Goal: Communication & Community: Answer question/provide support

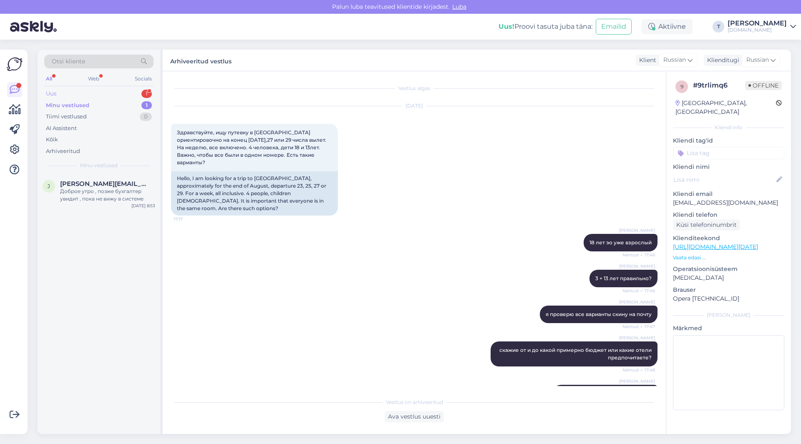
scroll to position [389, 0]
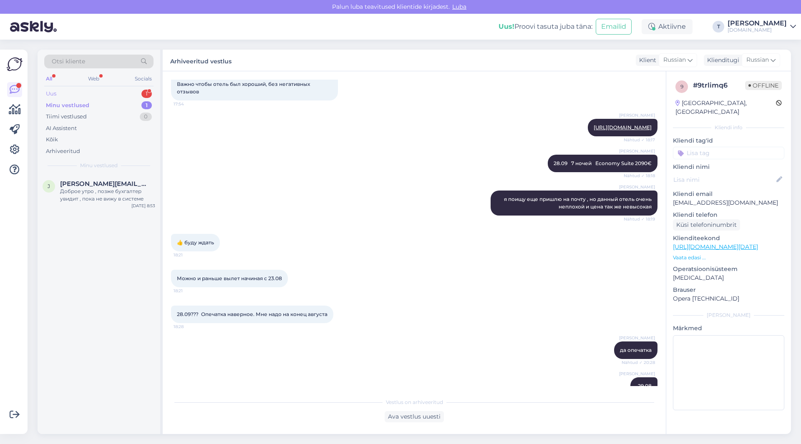
drag, startPoint x: 0, startPoint y: 0, endPoint x: 109, endPoint y: 92, distance: 143.0
click at [109, 92] on div "Uus 1" at bounding box center [98, 94] width 109 height 12
click at [94, 197] on div "Здравствуйте,скажите пожалуйста,какие предложения остались на Август месяц в [G…" at bounding box center [107, 195] width 95 height 15
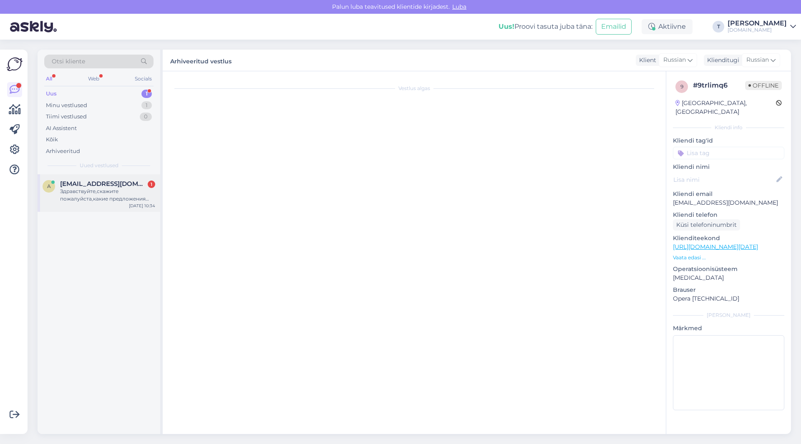
scroll to position [0, 0]
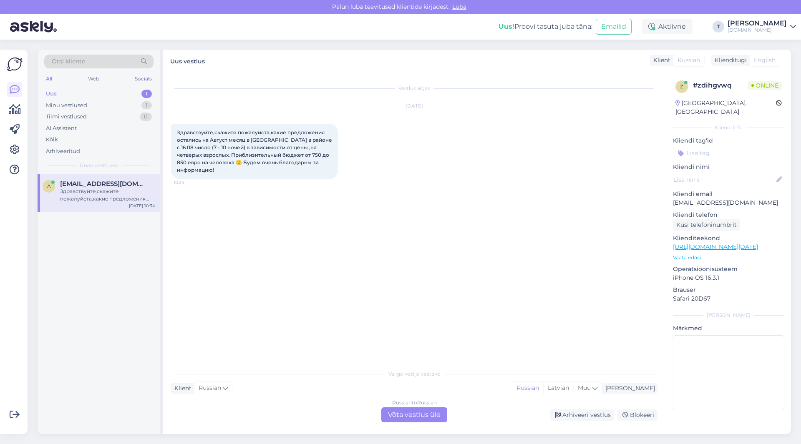
click at [402, 413] on div "Russian to Russian Võta vestlus üle" at bounding box center [414, 414] width 66 height 15
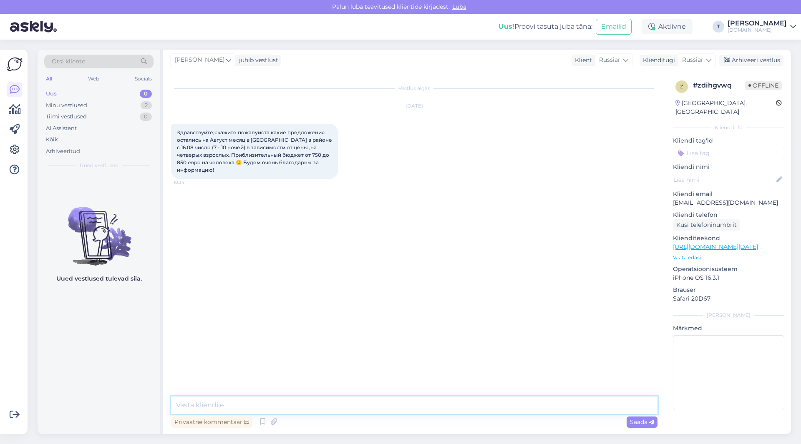
click at [242, 400] on textarea at bounding box center [414, 406] width 486 height 18
type textarea "Добрый день скажите какая дата самая последняя когда можете вылететь?"
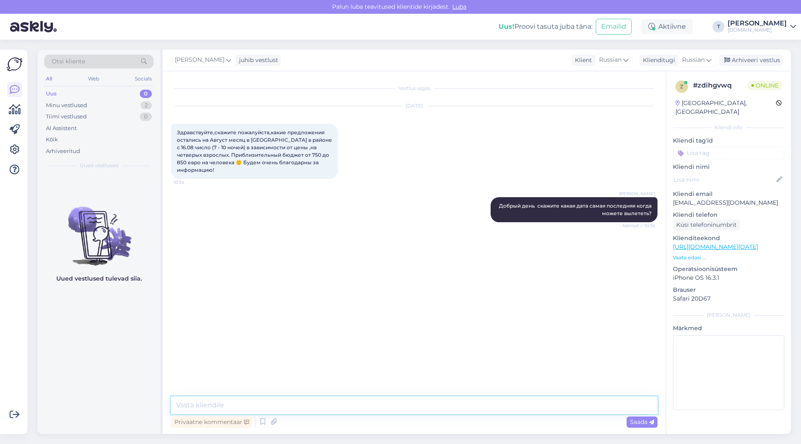
click at [289, 402] on textarea at bounding box center [414, 406] width 486 height 18
type textarea "боюсь что с 21.08 первые вылеты что могла бы предложить"
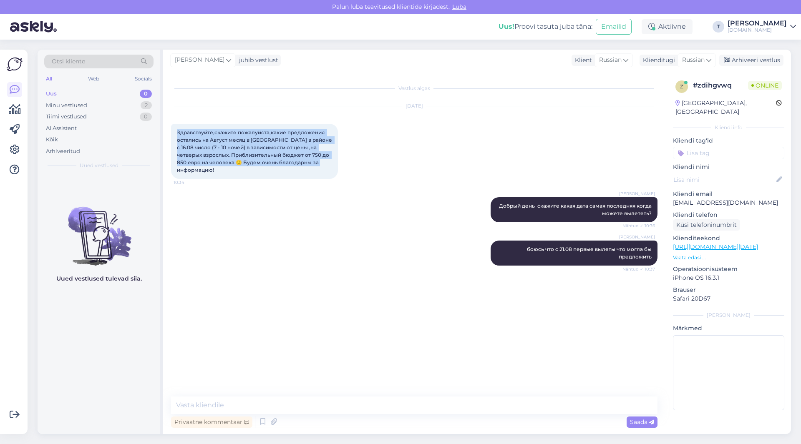
drag, startPoint x: 332, startPoint y: 162, endPoint x: 214, endPoint y: 142, distance: 119.0
click at [168, 130] on div "Vestlus algas [DATE] Здравствуйте,скажите пожалуйста,какие предложения остались…" at bounding box center [414, 252] width 503 height 363
copy span "Здравствуйте,скажите пожалуйста,какие предложения остались на Август месяц в [G…"
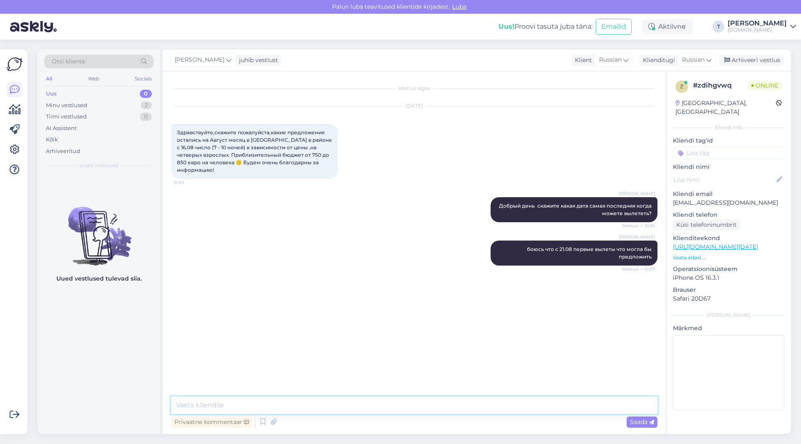
click at [411, 397] on textarea at bounding box center [414, 406] width 486 height 18
click at [406, 405] on textarea at bounding box center [414, 406] width 486 height 18
type textarea "я на почту вам пришлю сейчас что есть"
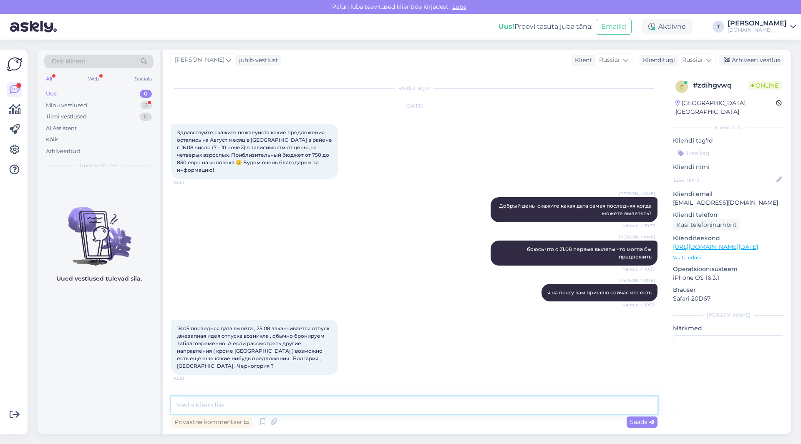
drag, startPoint x: 270, startPoint y: 401, endPoint x: 268, endPoint y: 390, distance: 11.9
click at [269, 399] on textarea at bounding box center [414, 406] width 486 height 18
click at [249, 402] on textarea at bounding box center [414, 406] width 486 height 18
click at [184, 405] on textarea "17ю08 Черногория" at bounding box center [414, 406] width 486 height 18
type textarea "1708 Черногория"
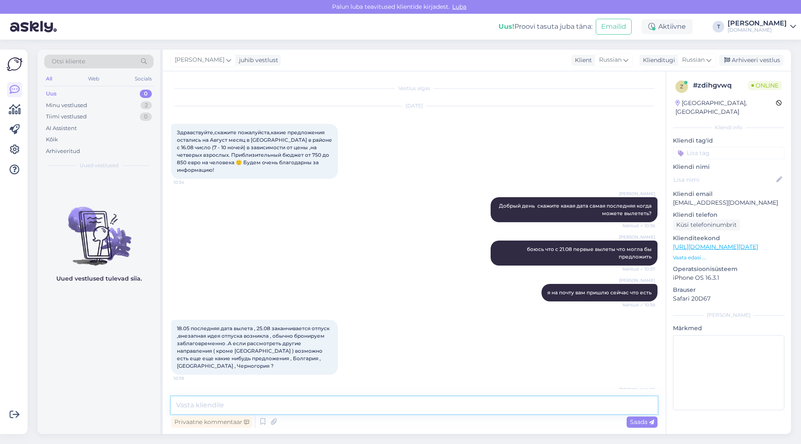
scroll to position [23, 0]
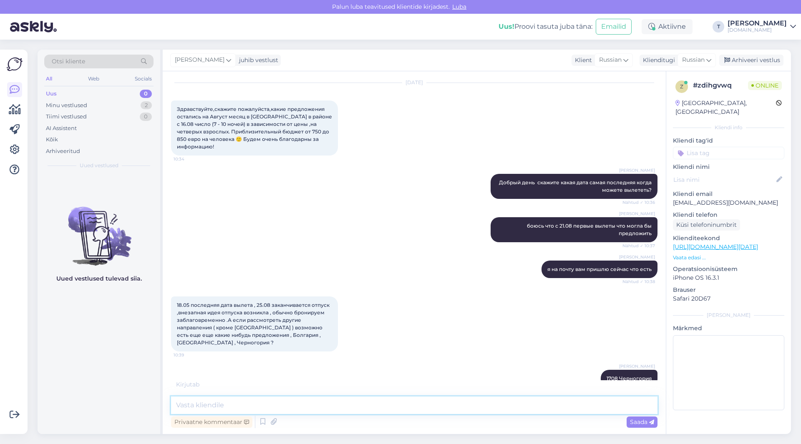
click at [365, 402] on textarea at bounding box center [414, 406] width 486 height 18
type textarea "8 ночей"
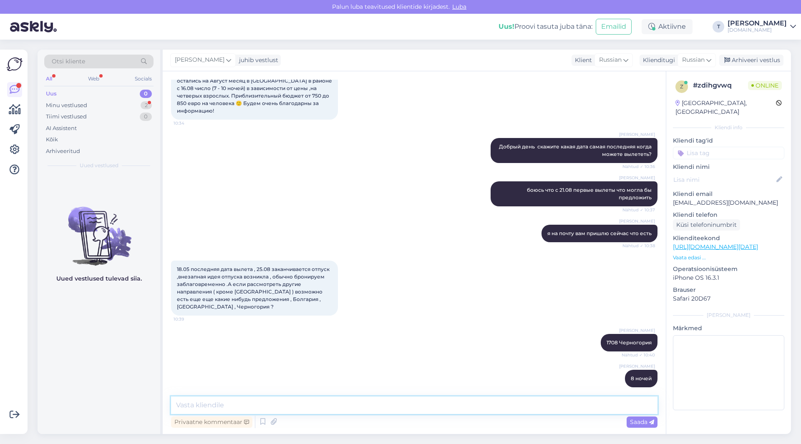
scroll to position [95, 0]
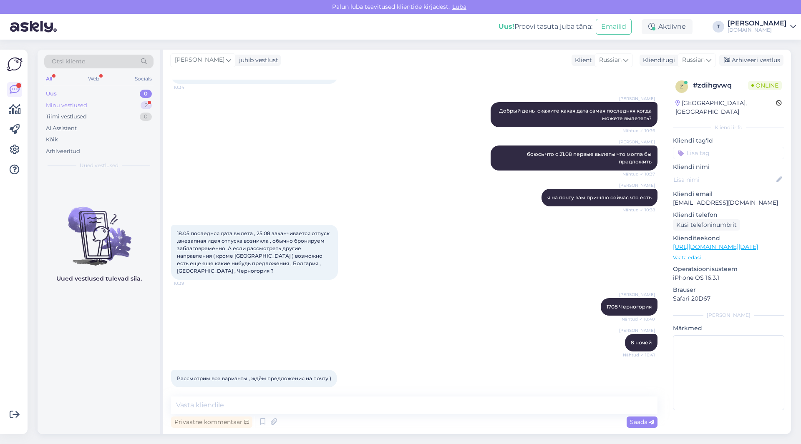
click at [114, 104] on div "Minu vestlused 2" at bounding box center [98, 106] width 109 height 12
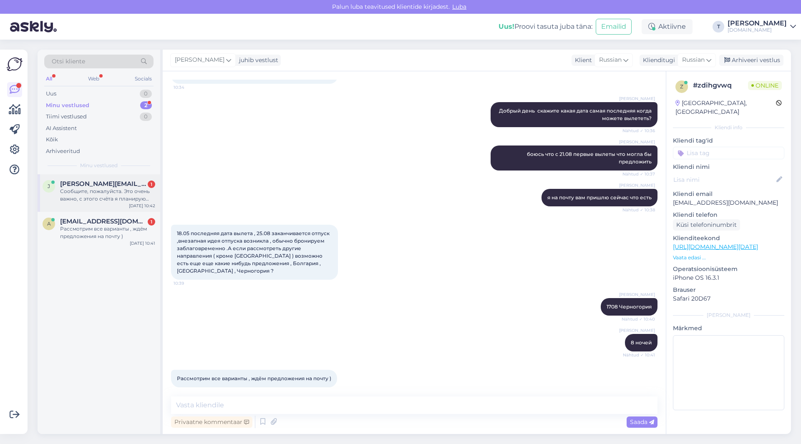
click at [118, 189] on div "Сообщите, пожалуйста. Это очень важно, с этого счёта я планирую всё оплатить" at bounding box center [107, 195] width 95 height 15
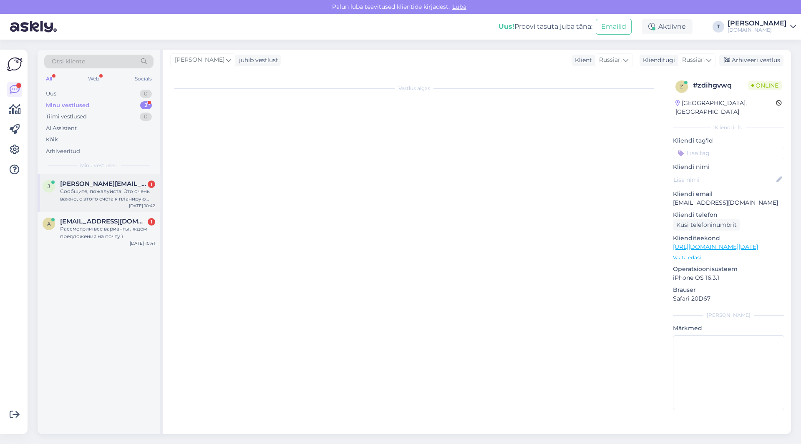
scroll to position [4883, 0]
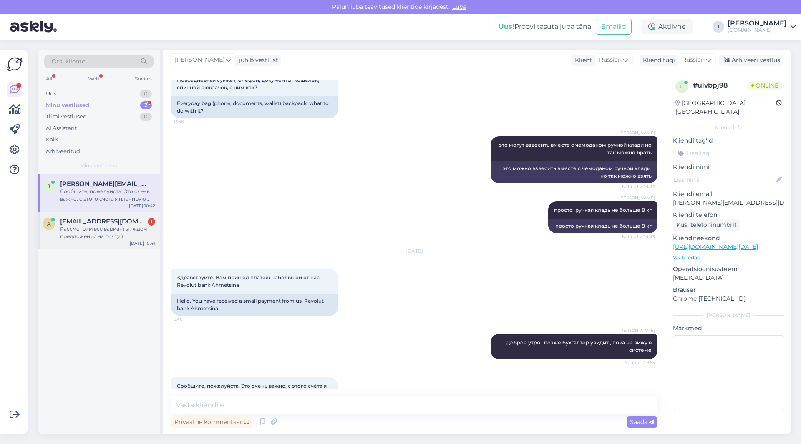
click at [128, 229] on div "Рассмотрим все варианты , ждём предложения на почту )" at bounding box center [107, 232] width 95 height 15
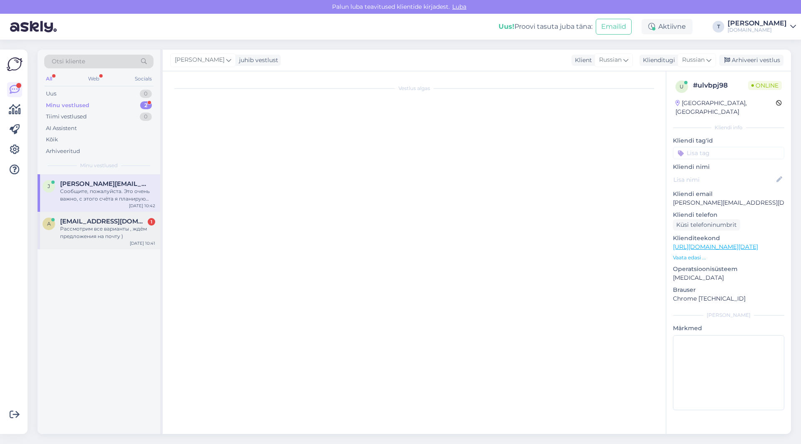
scroll to position [95, 0]
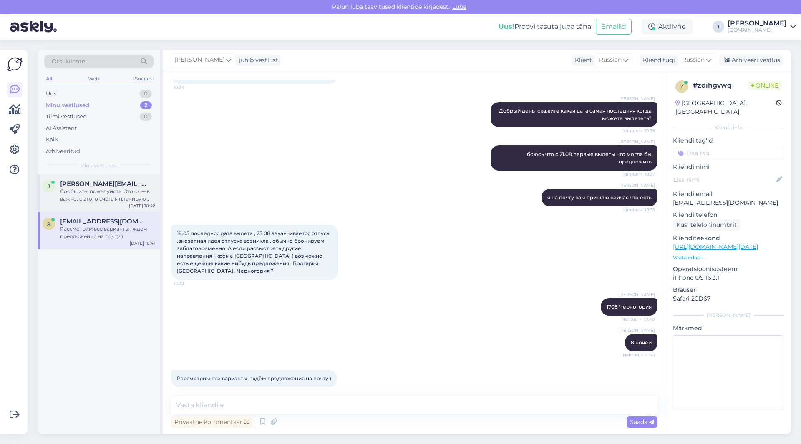
click at [101, 194] on div "Сообщите, пожалуйста. Это очень важно, с этого счёта я планирую всё оплатить" at bounding box center [107, 195] width 95 height 15
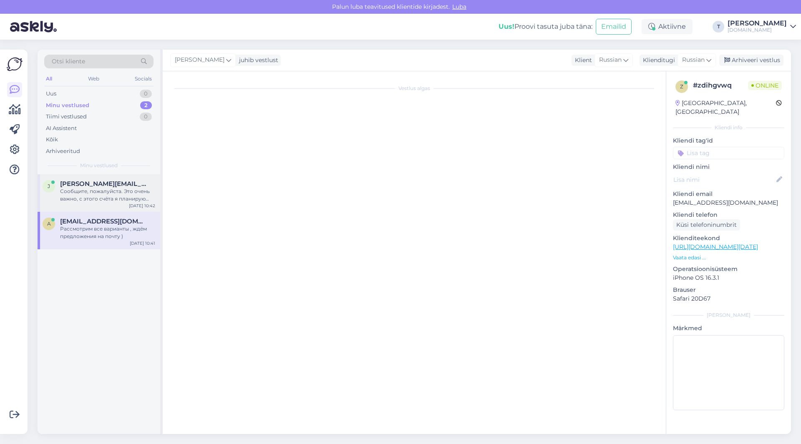
scroll to position [4883, 0]
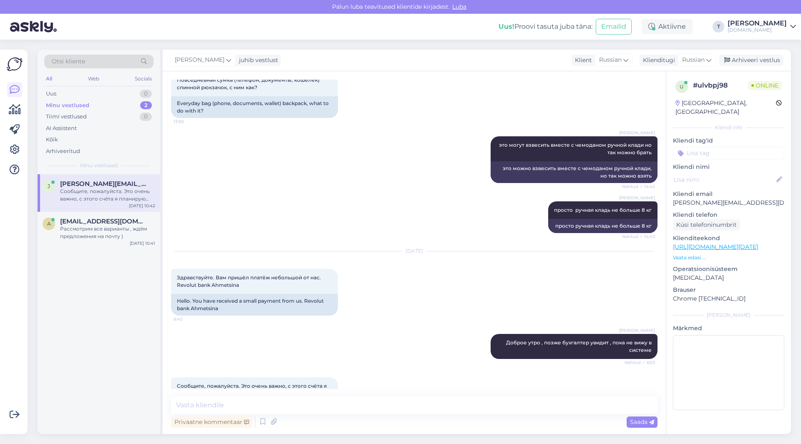
click at [397, 325] on div "[PERSON_NAME] утро , позже бухгалтер увидит , пока не вижу в системе Nähtud ✓ 8…" at bounding box center [414, 346] width 486 height 43
click at [314, 405] on textarea at bounding box center [414, 406] width 486 height 18
type textarea "пришлите номер счета я сейчас не могу видеть о каком платеже речь"
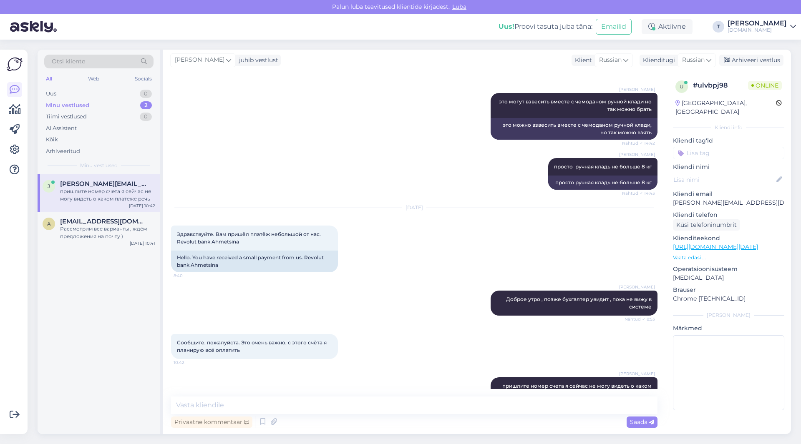
click at [102, 185] on span "[PERSON_NAME][EMAIL_ADDRESS][DOMAIN_NAME]" at bounding box center [103, 184] width 87 height 8
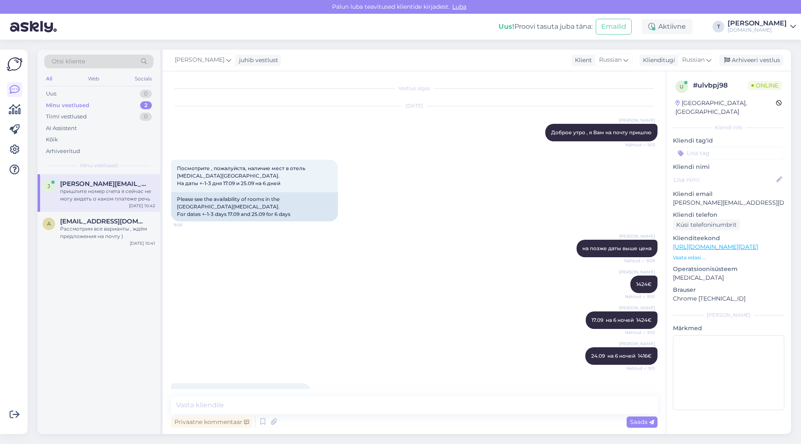
scroll to position [4859, 0]
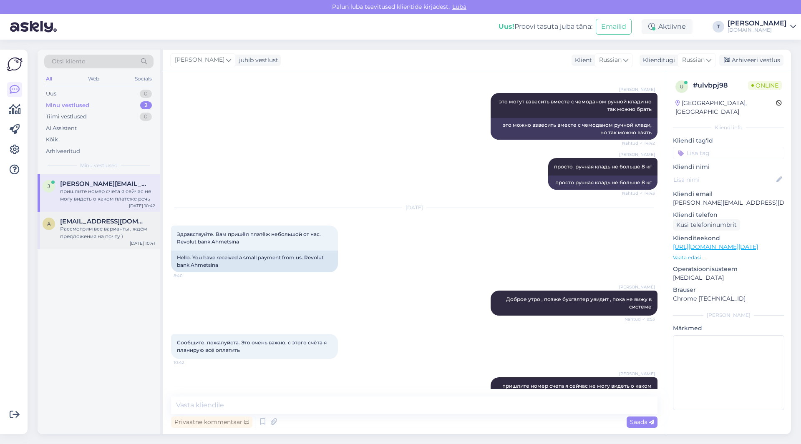
click at [108, 216] on div "a [EMAIL_ADDRESS][DOMAIN_NAME] Рассмотрим все варианты , ждём предложения на по…" at bounding box center [99, 231] width 123 height 38
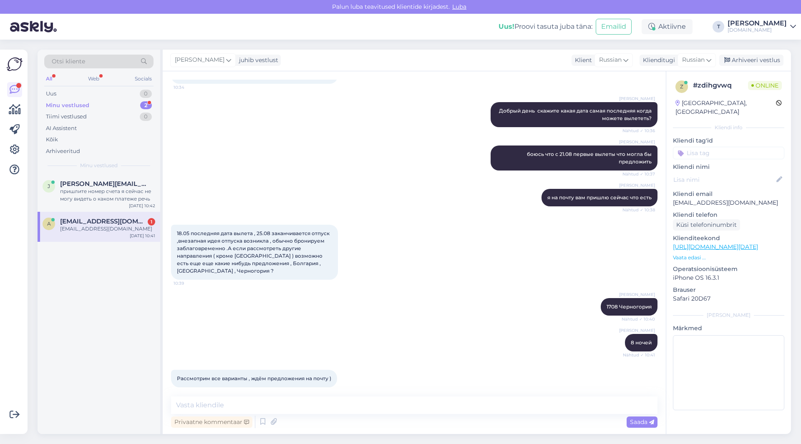
scroll to position [131, 0]
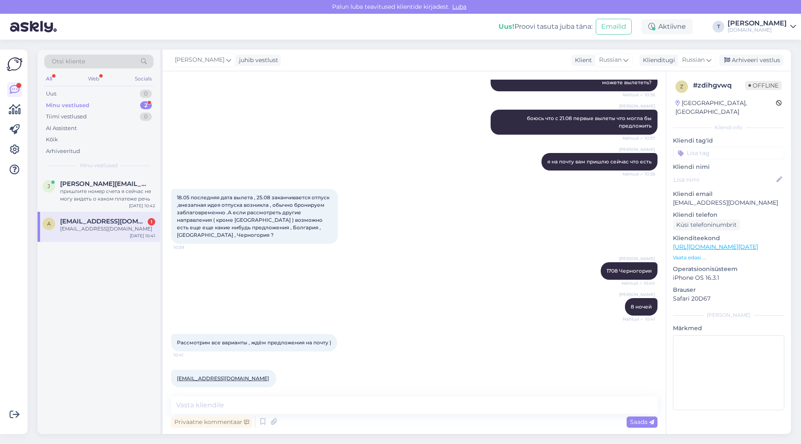
click at [711, 199] on p "[EMAIL_ADDRESS][DOMAIN_NAME]" at bounding box center [728, 203] width 111 height 9
copy p "[EMAIL_ADDRESS][DOMAIN_NAME]"
click at [746, 58] on div "Arhiveeri vestlus" at bounding box center [751, 60] width 64 height 11
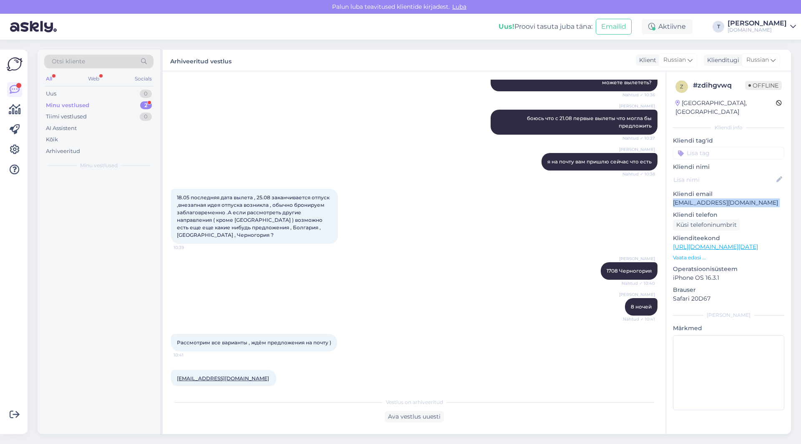
scroll to position [134, 0]
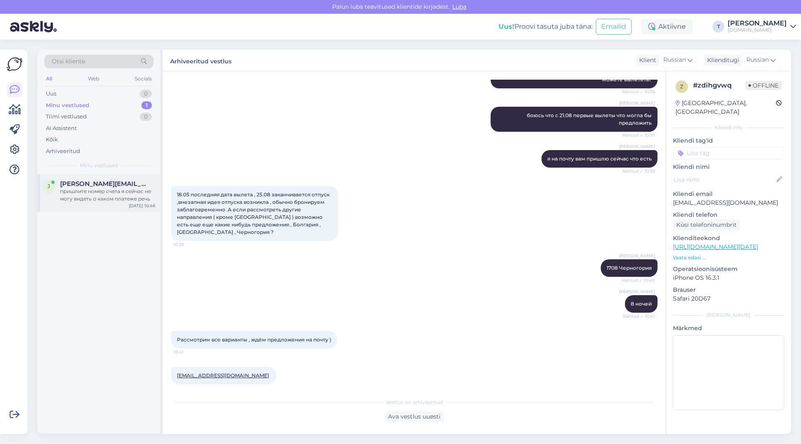
click at [117, 193] on div "пришлите номер счета я сейчас не могу видеть о каком платеже речь" at bounding box center [107, 195] width 95 height 15
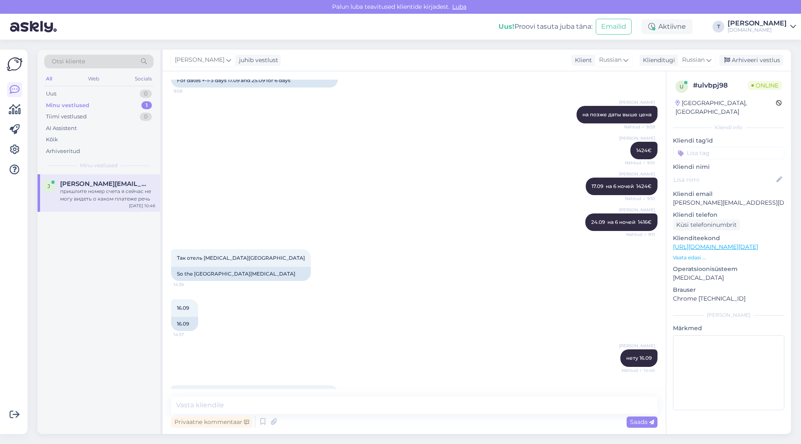
scroll to position [4859, 0]
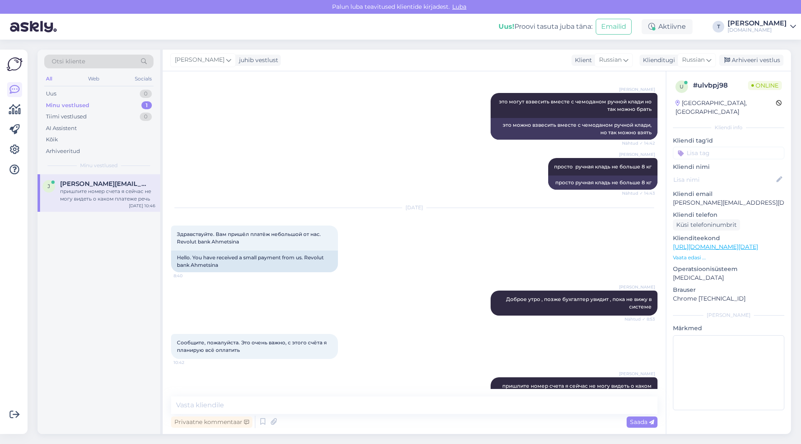
click at [685, 199] on p "[PERSON_NAME][EMAIL_ADDRESS][DOMAIN_NAME]" at bounding box center [728, 203] width 111 height 9
copy p "[PERSON_NAME][EMAIL_ADDRESS][DOMAIN_NAME]"
click at [307, 406] on textarea at bounding box center [414, 406] width 486 height 18
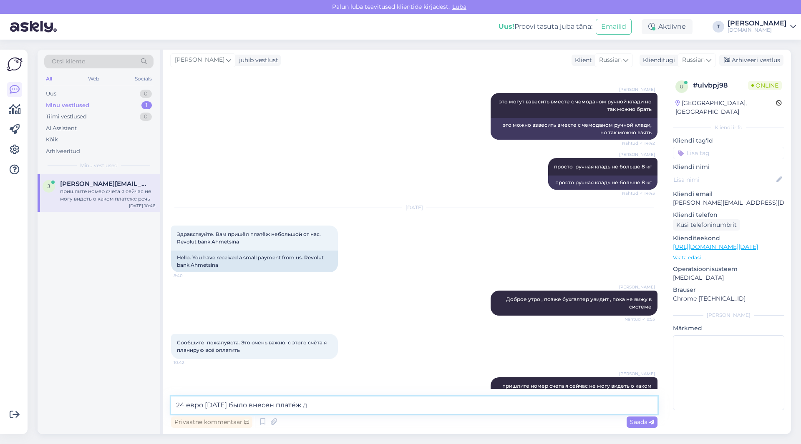
type textarea "24 евро [DATE] было внесен платёж да"
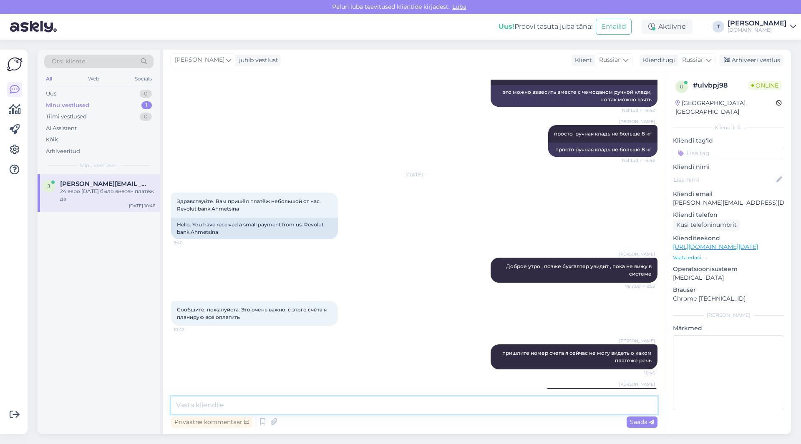
scroll to position [4895, 0]
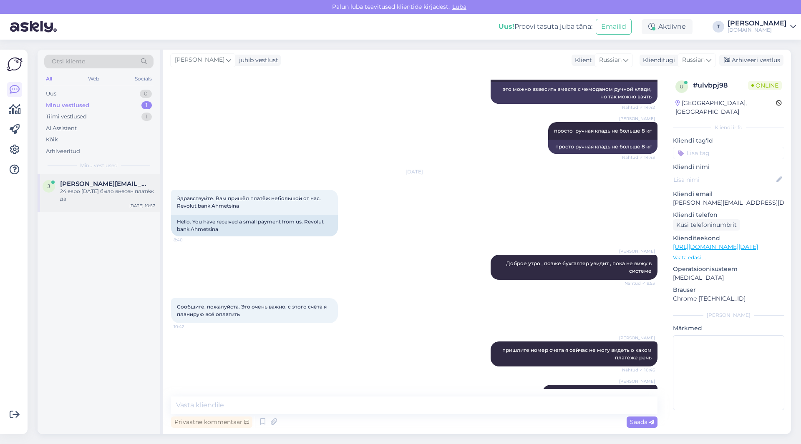
click at [63, 193] on div "24 евро [DATE] было внесен платёж да" at bounding box center [107, 195] width 95 height 15
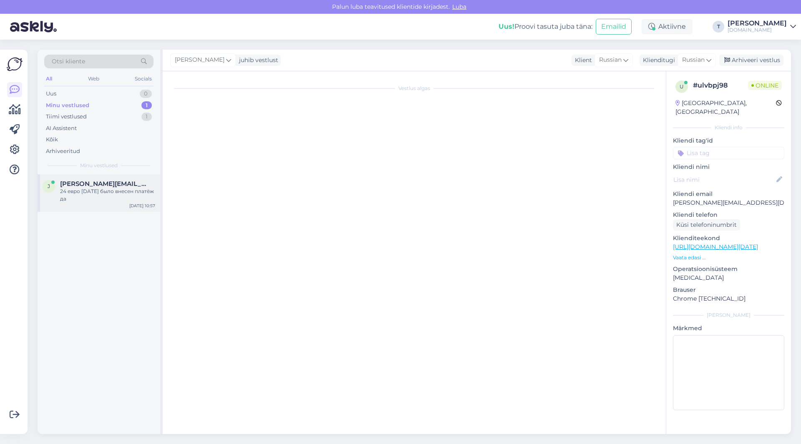
scroll to position [4859, 0]
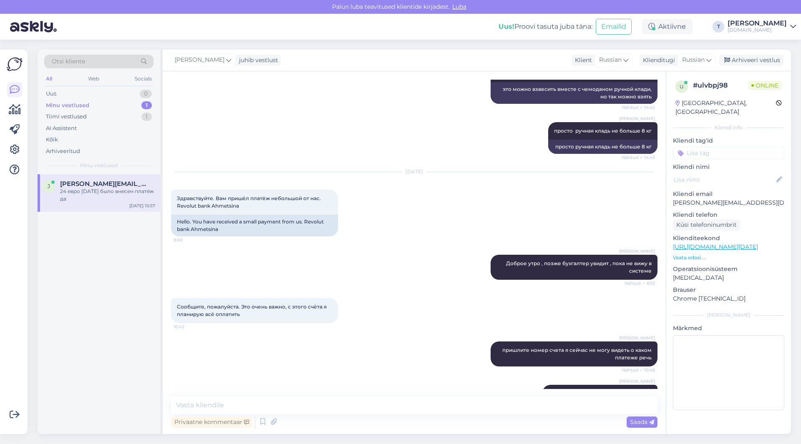
click at [111, 105] on div "Minu vestlused 1" at bounding box center [98, 106] width 109 height 12
click at [112, 116] on div "Tiimi vestlused 1" at bounding box center [98, 117] width 109 height 12
click at [113, 103] on div "Minu vestlused 1" at bounding box center [98, 106] width 109 height 12
click at [734, 62] on div "Arhiveeri vestlus" at bounding box center [751, 60] width 64 height 11
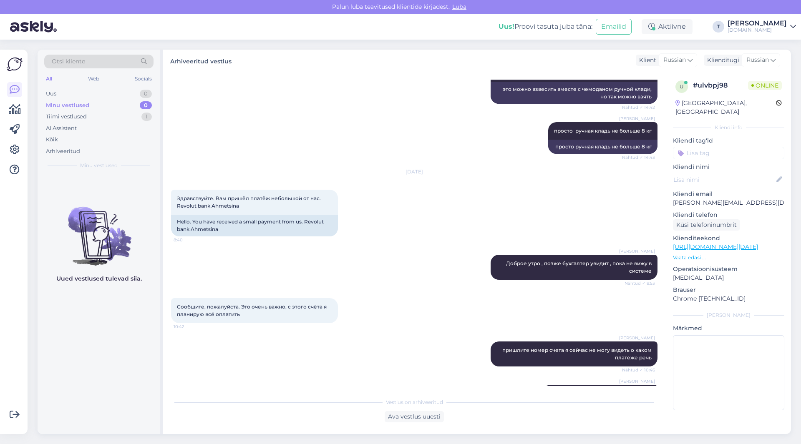
click at [386, 128] on div "[PERSON_NAME] просто ручная кладь не больше 8 кг Nähtud ✓ 14:43 просто ручная к…" at bounding box center [414, 138] width 486 height 50
click at [74, 120] on div "Tiimi vestlused" at bounding box center [66, 117] width 41 height 8
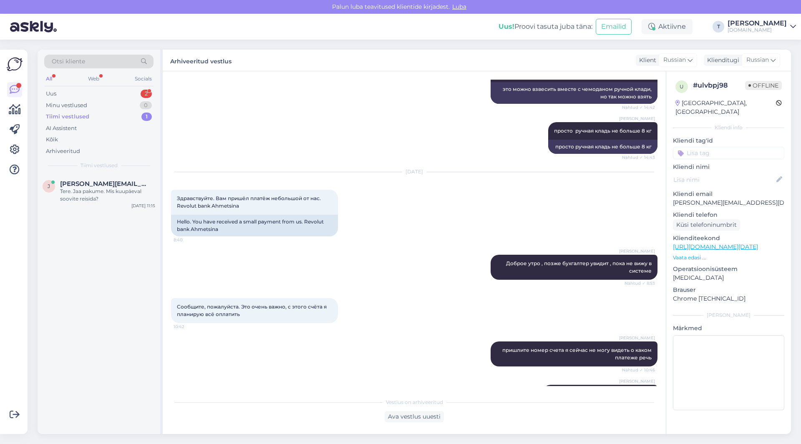
scroll to position [4898, 0]
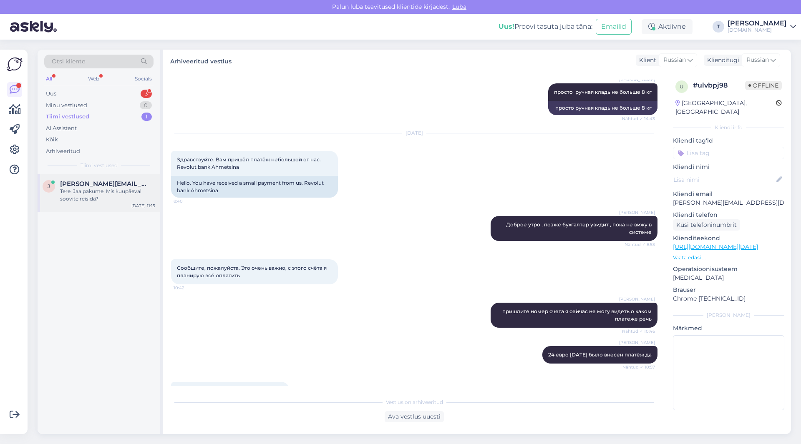
click at [82, 197] on div "Tere. Jaa pakume. Mis kuupäeval soovite reisida?" at bounding box center [107, 195] width 95 height 15
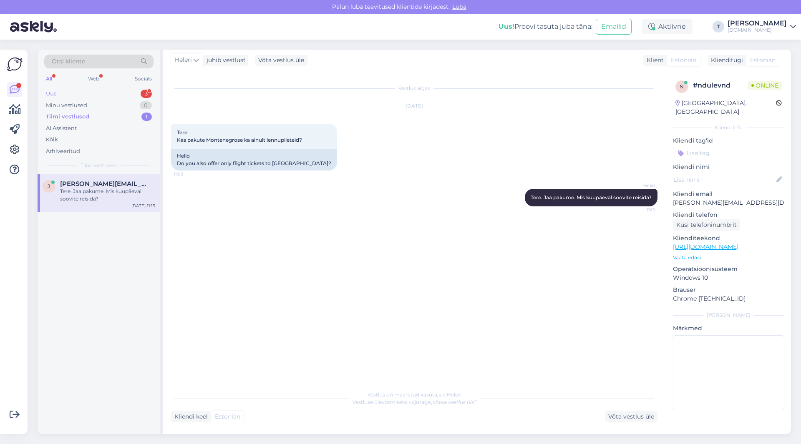
click at [115, 92] on div "Uus 3" at bounding box center [98, 94] width 109 height 12
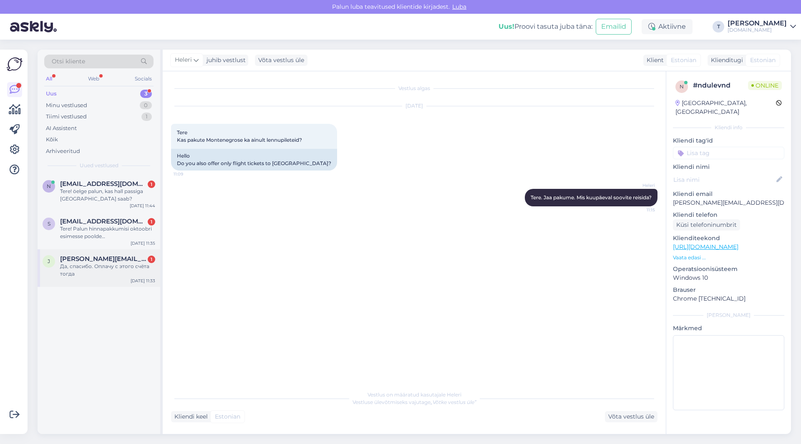
click at [91, 264] on div "Да, спасибо. Оплачу с этого счёта тогда" at bounding box center [107, 270] width 95 height 15
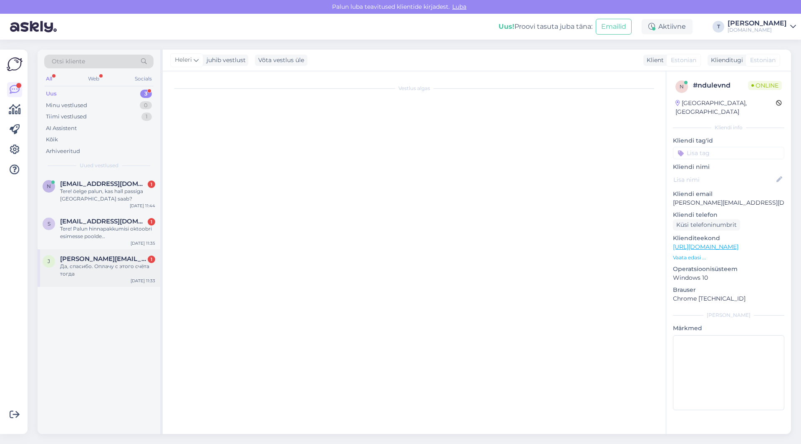
scroll to position [4846, 0]
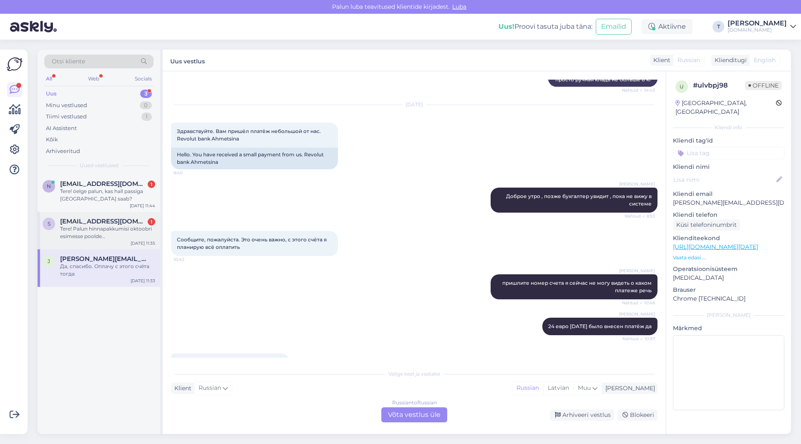
click at [88, 231] on div "Tere! Palun hinnapakkumisi oktoobri esimesse poolde [DEMOGRAPHIC_DATA] mere äär…" at bounding box center [107, 232] width 95 height 15
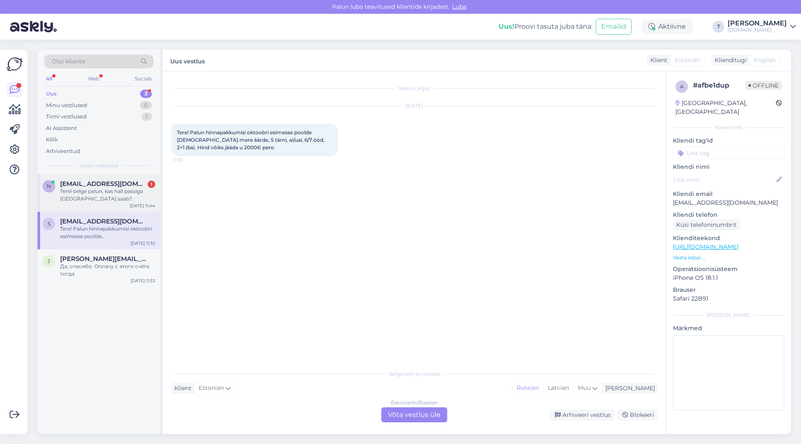
scroll to position [0, 0]
click at [88, 203] on div "n [EMAIL_ADDRESS][DOMAIN_NAME] 1 Tere! öelge palun, kas hall passiga [GEOGRAPHI…" at bounding box center [99, 193] width 123 height 38
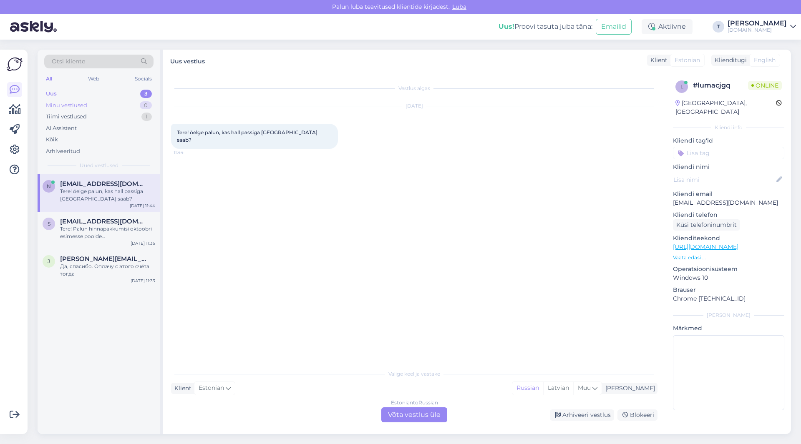
click at [96, 104] on div "Minu vestlused 0" at bounding box center [98, 106] width 109 height 12
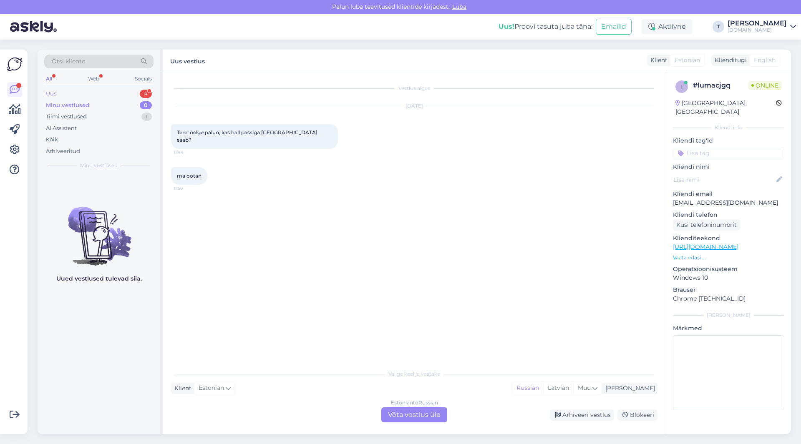
click at [87, 92] on div "Uus 4" at bounding box center [98, 94] width 109 height 12
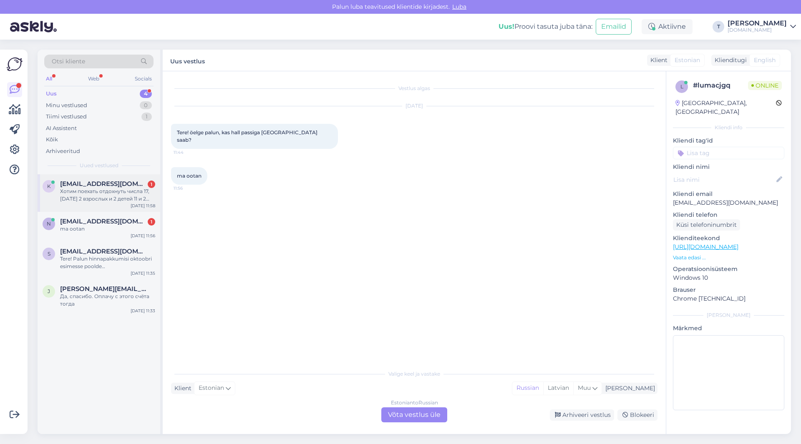
click at [96, 194] on div "Хотим поехать отдохнуть числа 17,[DATE] 2 взрослых и 2 детей 11 и 2 года" at bounding box center [107, 195] width 95 height 15
click at [410, 418] on div "Russian to Russian Võta vestlus üle" at bounding box center [414, 414] width 66 height 15
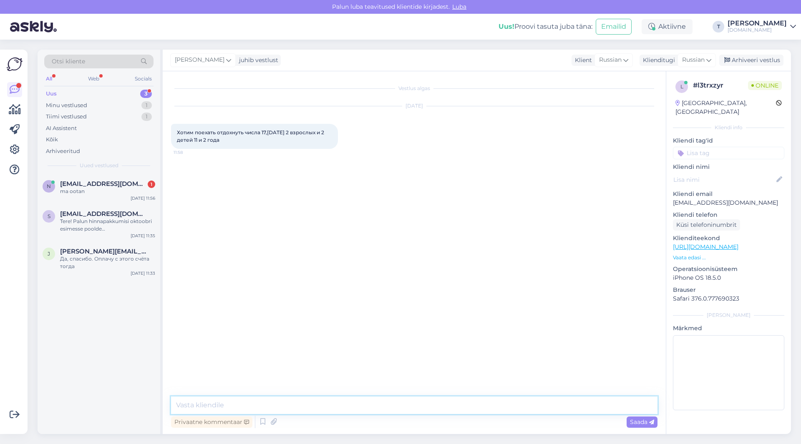
click at [250, 403] on textarea at bounding box center [414, 406] width 486 height 18
type textarea "только Черногория есть на эти даты"
type textarea "все другие направления после 21-23.08"
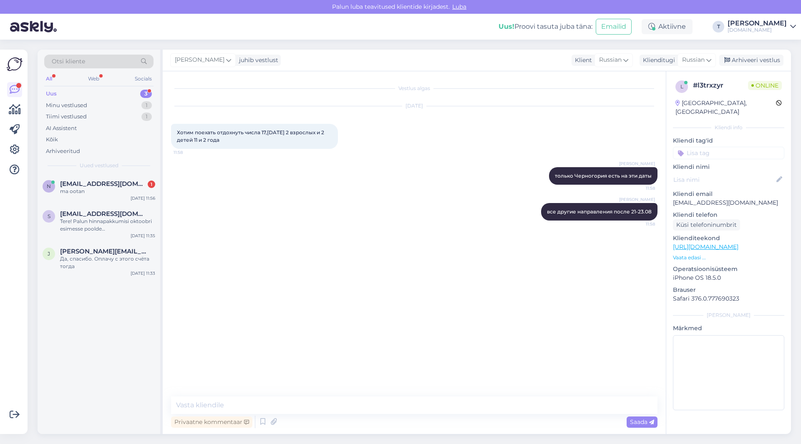
click at [326, 212] on div "[PERSON_NAME] все другие направления после 21-23.08 11:58" at bounding box center [414, 212] width 486 height 36
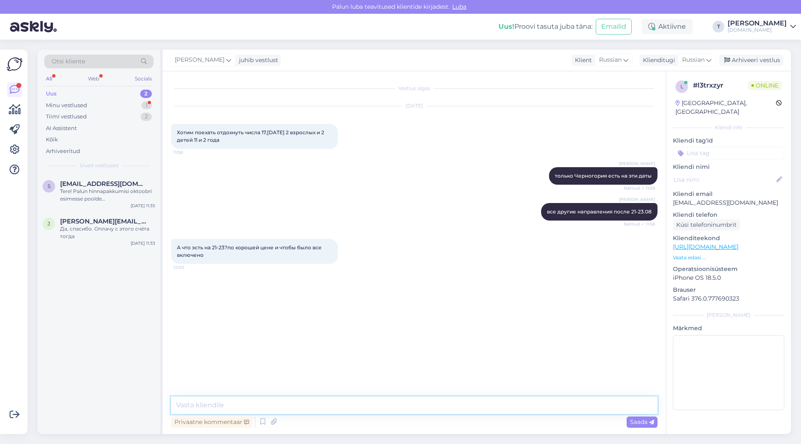
click at [271, 409] on textarea at bounding box center [414, 406] width 486 height 18
type textarea "y"
type textarea "23 нет низких цен 25 может что то будет пониже"
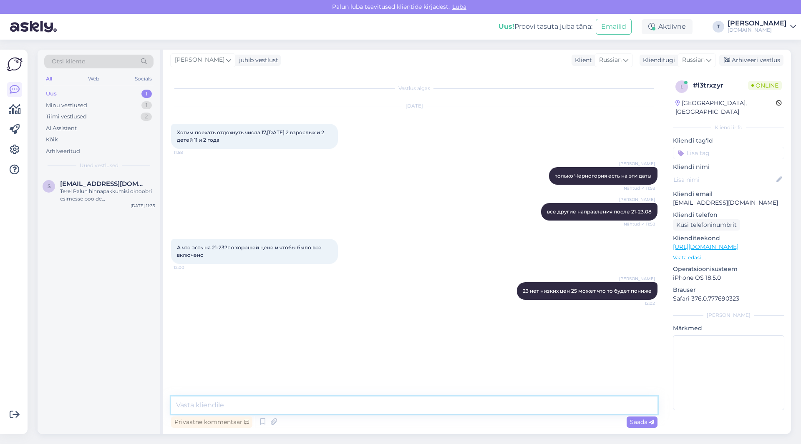
click at [259, 402] on textarea at bounding box center [414, 406] width 486 height 18
click at [239, 401] on textarea at bounding box center [414, 406] width 486 height 18
type textarea "25/01 вылет тогда не годится вам"
click at [278, 403] on textarea at bounding box center [414, 406] width 486 height 18
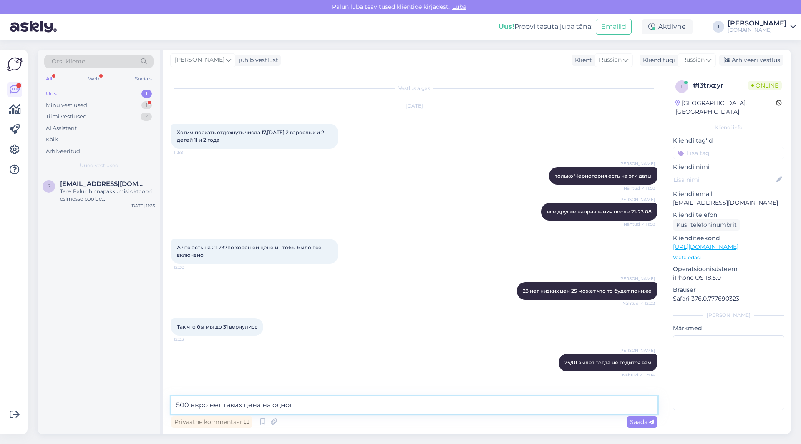
type textarea "500 евро нет таких цена на одного"
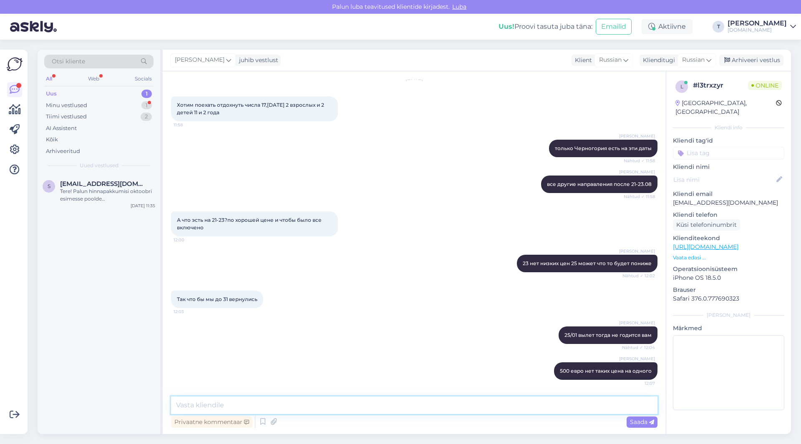
click at [286, 409] on textarea at bounding box center [414, 406] width 486 height 18
paste textarea "[URL][DOMAIN_NAME]"
type textarea "[URL][DOMAIN_NAME]"
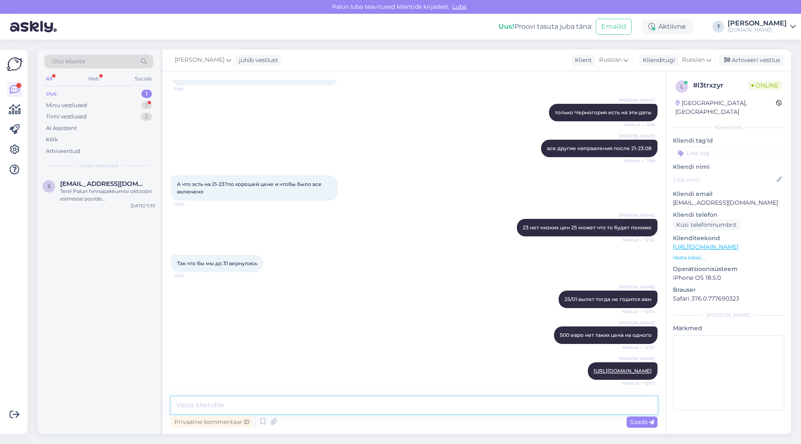
click at [299, 403] on textarea at bounding box center [414, 406] width 486 height 18
type textarea "2310€"
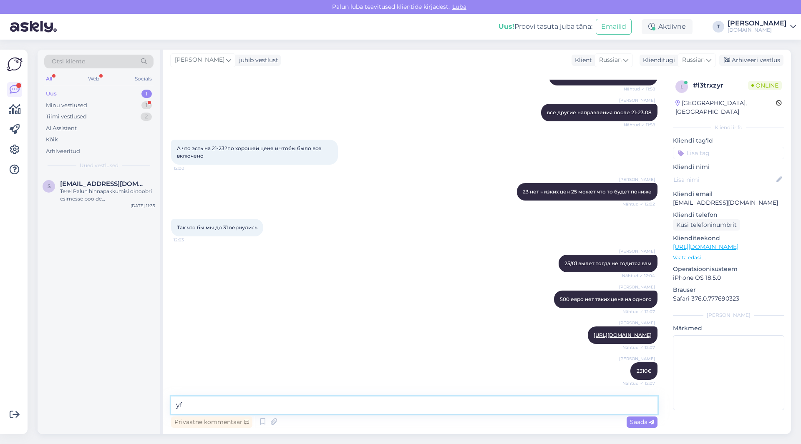
type textarea "y"
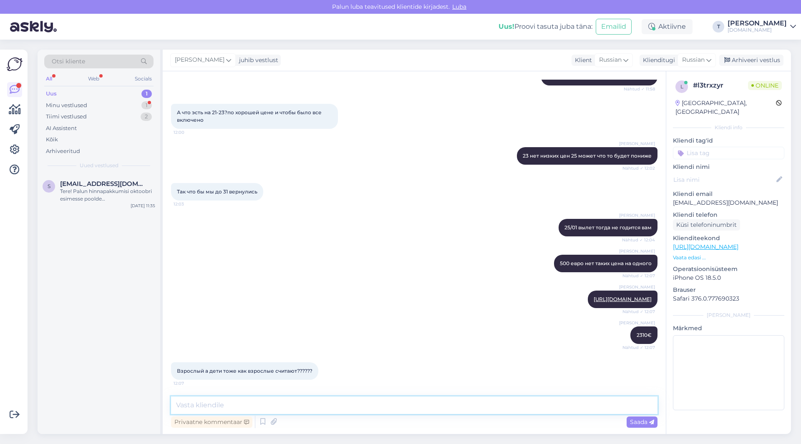
click at [261, 401] on textarea at bounding box center [414, 406] width 486 height 18
type textarea "ну цены не такие чтоб вышло так...я говорю цены на этот период выше"
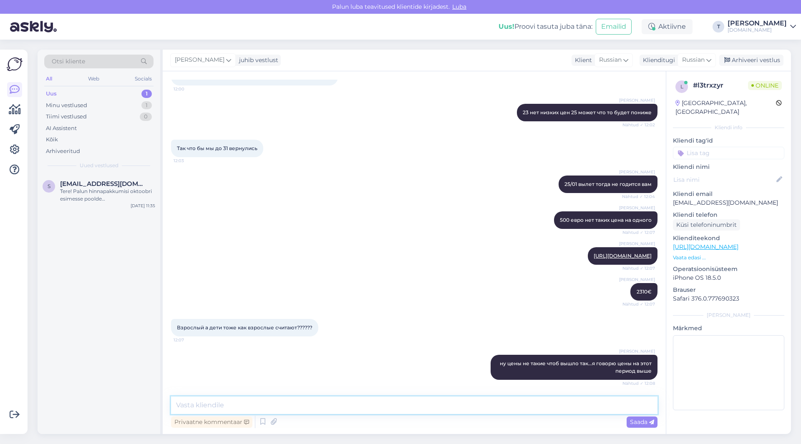
drag, startPoint x: 297, startPoint y: 408, endPoint x: 294, endPoint y: 397, distance: 11.9
click at [295, 406] on textarea at bounding box center [414, 406] width 486 height 18
type textarea "800 на одного"
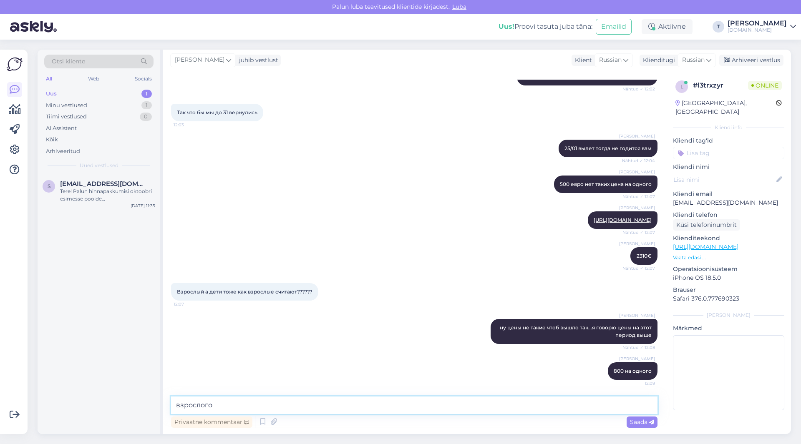
type textarea "взрослого"
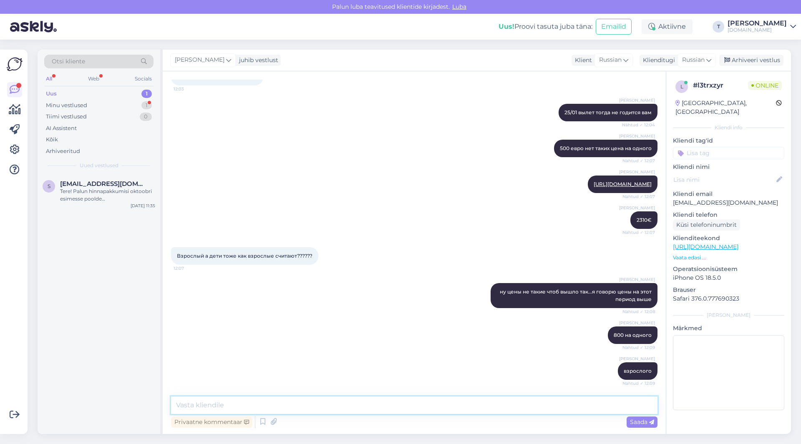
scroll to position [286, 0]
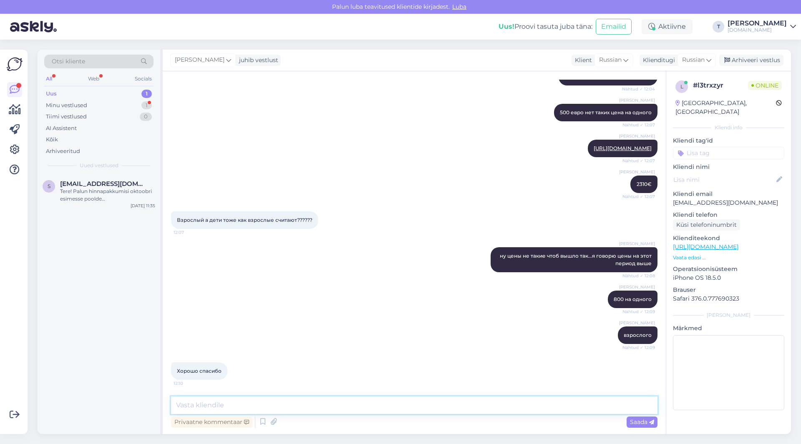
click at [241, 406] on textarea at bounding box center [414, 406] width 486 height 18
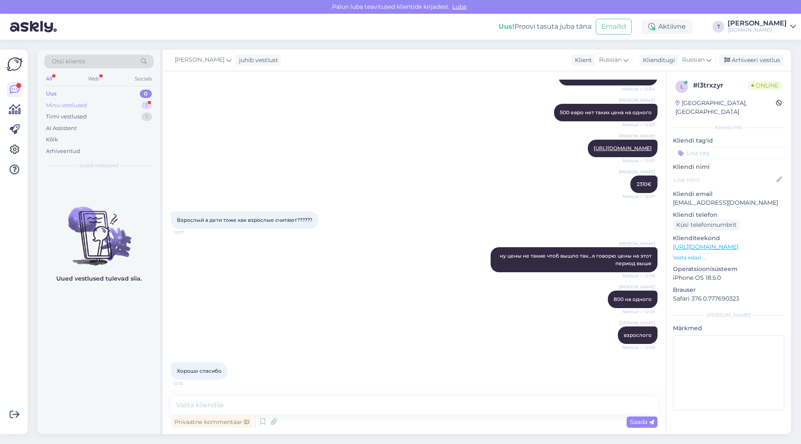
click at [83, 104] on div "Minu vestlused" at bounding box center [66, 105] width 41 height 8
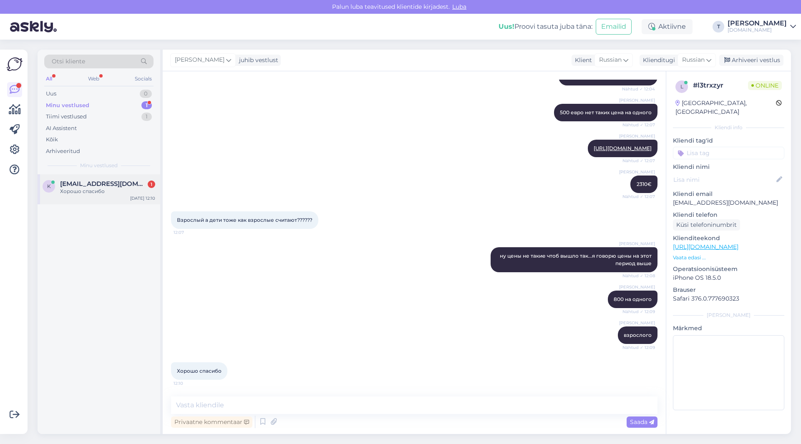
click at [84, 196] on div "k [EMAIL_ADDRESS][DOMAIN_NAME] 1 Хорошо спасибо [DATE] 12:10" at bounding box center [99, 189] width 123 height 30
click at [746, 55] on div "[PERSON_NAME] vestlust Klient Russian Klienditugi Russian Arabic Belarusian Bul…" at bounding box center [477, 61] width 628 height 22
click at [745, 59] on div "Arhiveeri vestlus" at bounding box center [751, 60] width 64 height 11
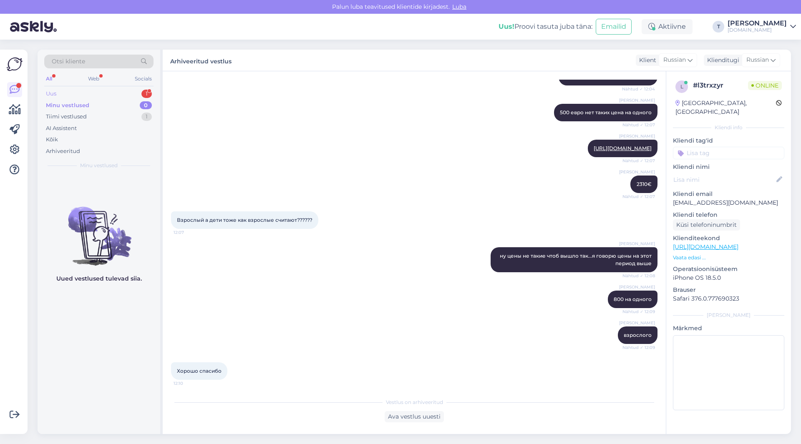
click at [133, 91] on div "Uus 1" at bounding box center [98, 94] width 109 height 12
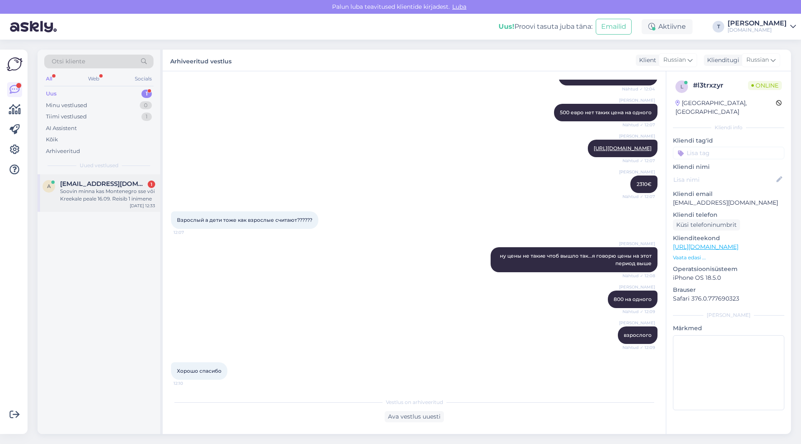
click at [80, 183] on span "[EMAIL_ADDRESS][DOMAIN_NAME]" at bounding box center [103, 184] width 87 height 8
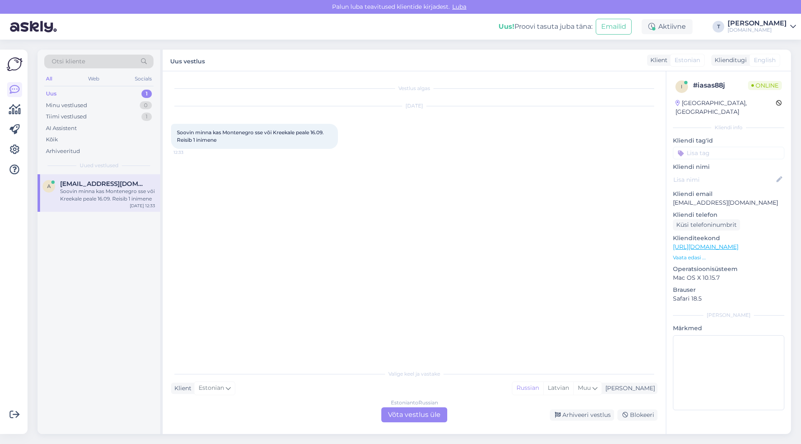
scroll to position [0, 0]
click at [72, 105] on div "Minu vestlused" at bounding box center [66, 105] width 41 height 8
